Goal: Use online tool/utility: Utilize a website feature to perform a specific function

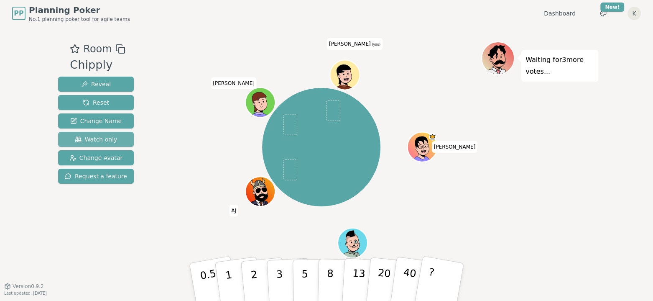
click at [105, 138] on span "Watch only" at bounding box center [96, 139] width 43 height 8
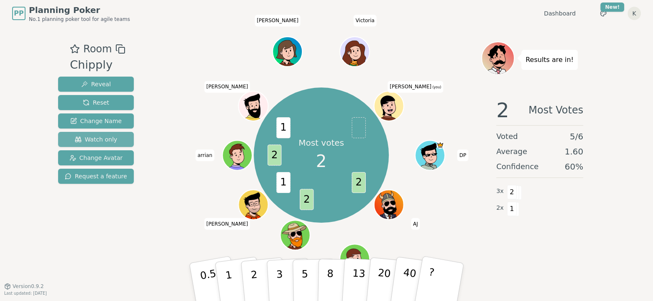
click at [109, 140] on span "Watch only" at bounding box center [96, 139] width 43 height 8
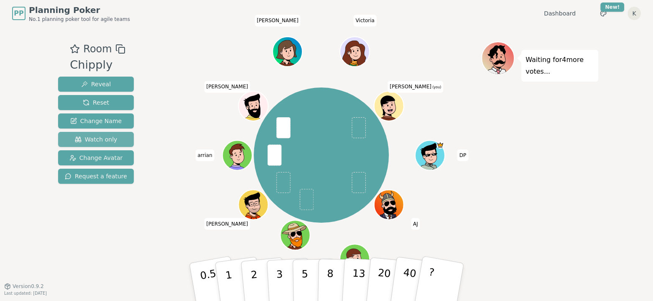
click at [106, 138] on span "Watch only" at bounding box center [96, 139] width 43 height 8
click at [115, 139] on button "Watch only" at bounding box center [96, 139] width 76 height 15
